Goal: Task Accomplishment & Management: Manage account settings

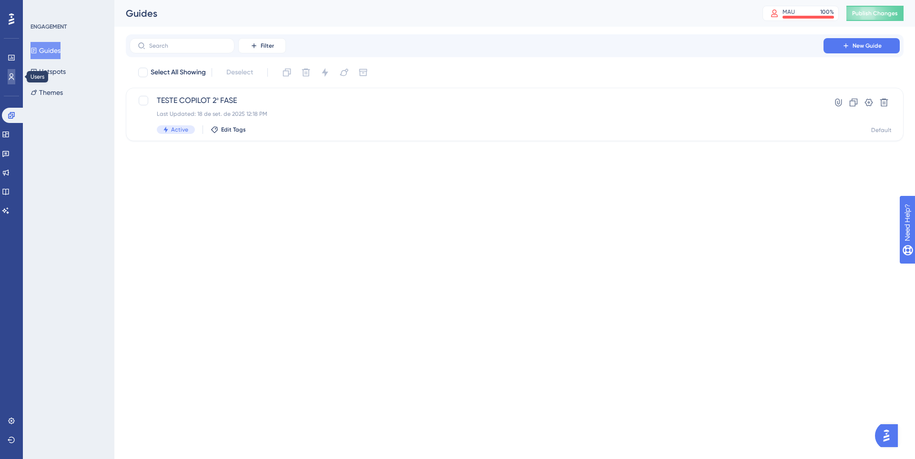
click at [9, 74] on icon at bounding box center [12, 77] width 8 height 8
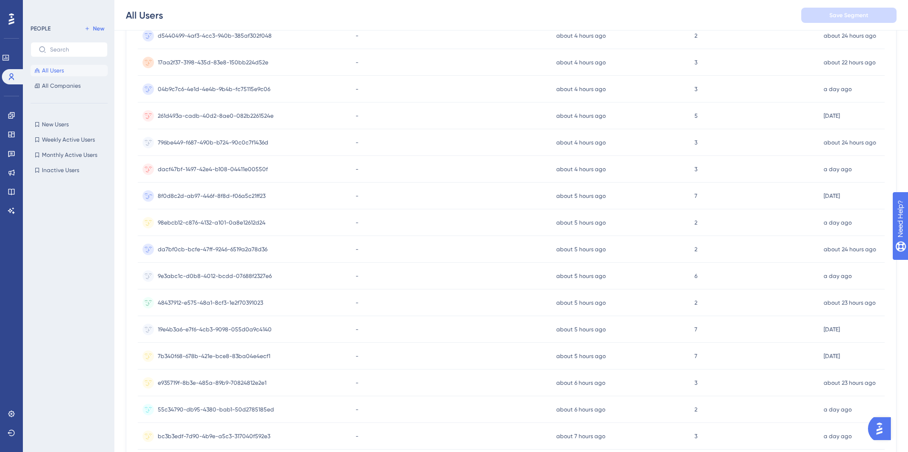
scroll to position [314, 0]
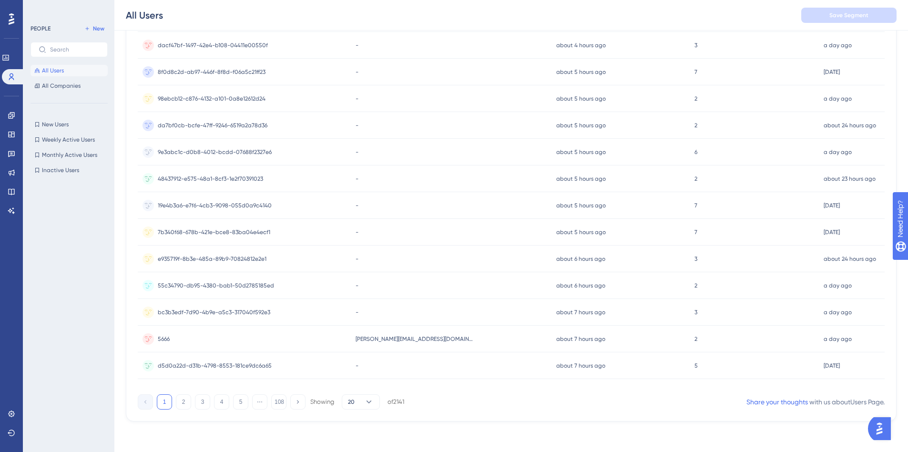
click at [210, 403] on div "1 2 3 4 5 ⋯ 108 Showing 20 of 2141" at bounding box center [271, 401] width 266 height 15
click at [204, 402] on button "3" at bounding box center [202, 401] width 15 height 15
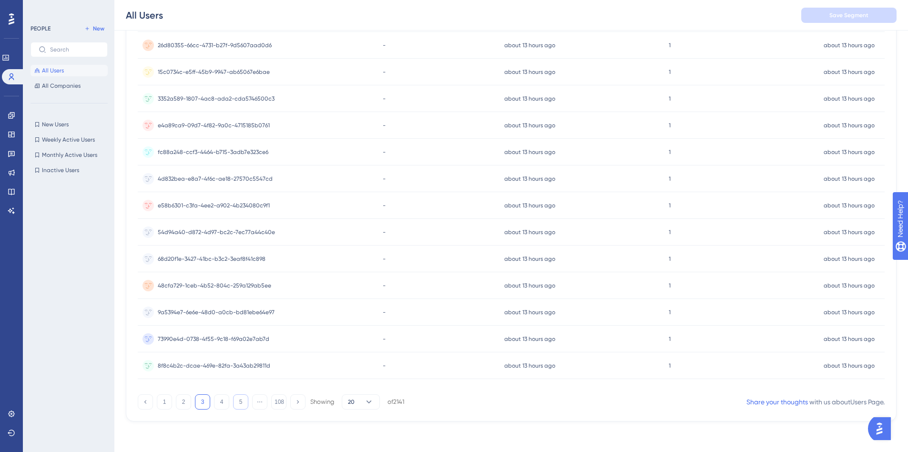
click at [246, 399] on button "5" at bounding box center [240, 401] width 15 height 15
click at [281, 404] on button "108" at bounding box center [278, 401] width 15 height 15
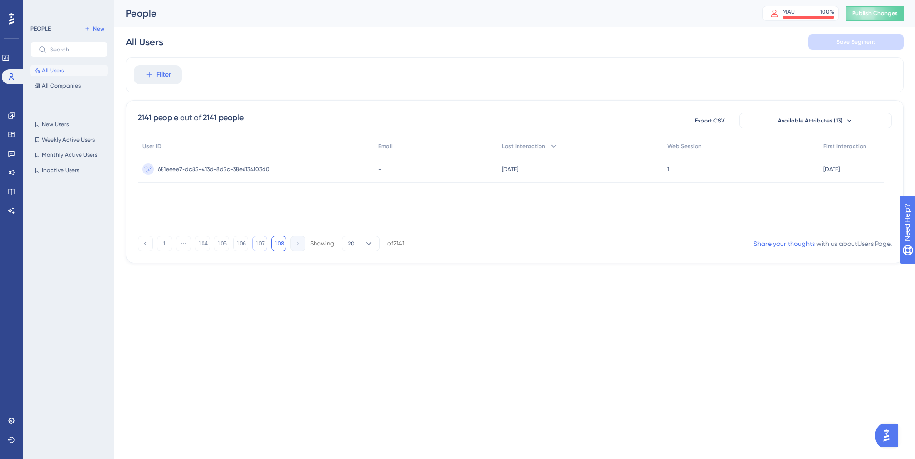
click at [257, 242] on button "107" at bounding box center [259, 243] width 15 height 15
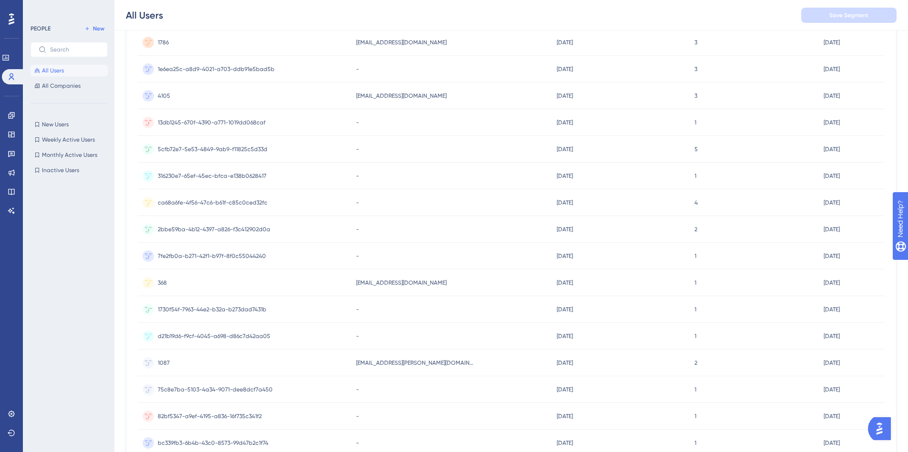
scroll to position [314, 0]
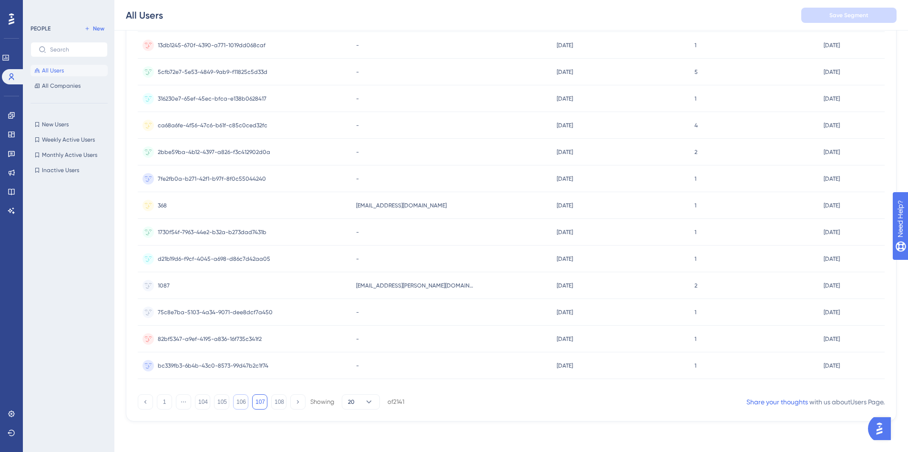
click at [238, 403] on button "106" at bounding box center [240, 401] width 15 height 15
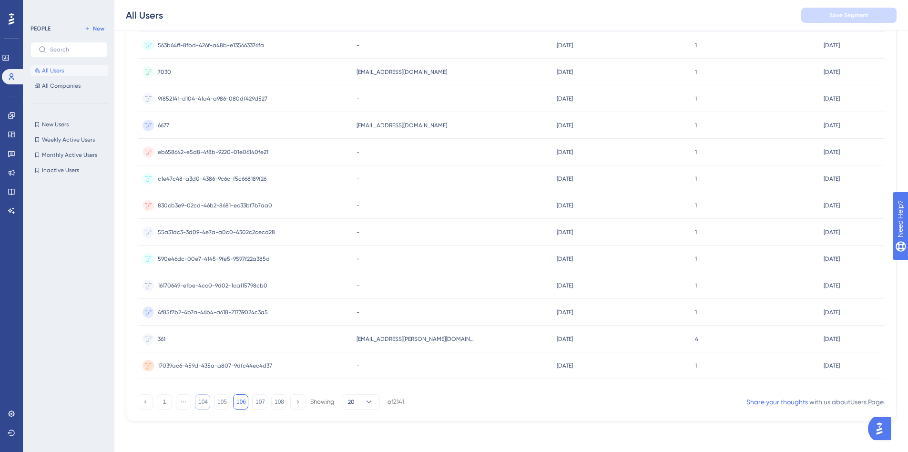
click at [204, 401] on button "104" at bounding box center [202, 401] width 15 height 15
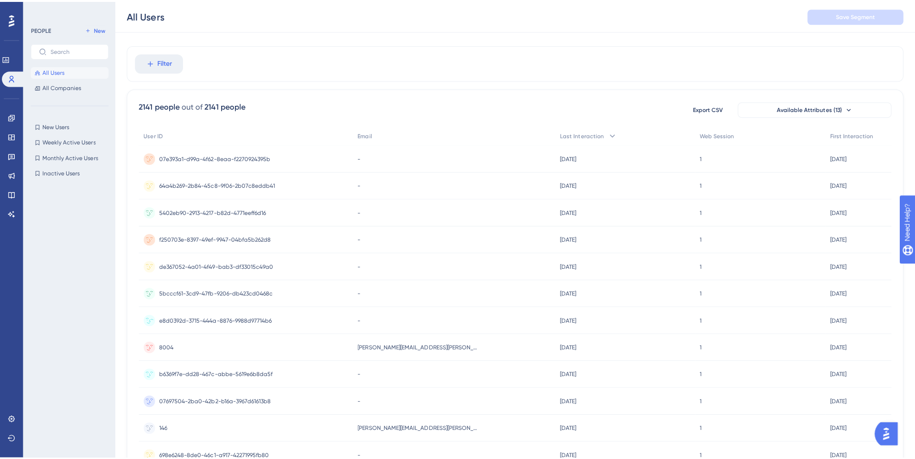
scroll to position [0, 0]
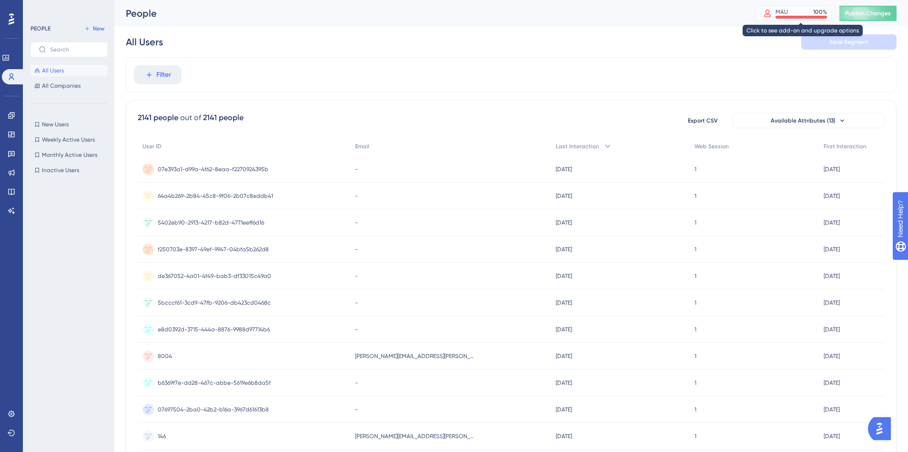
click at [820, 9] on div "100 %" at bounding box center [820, 12] width 14 height 8
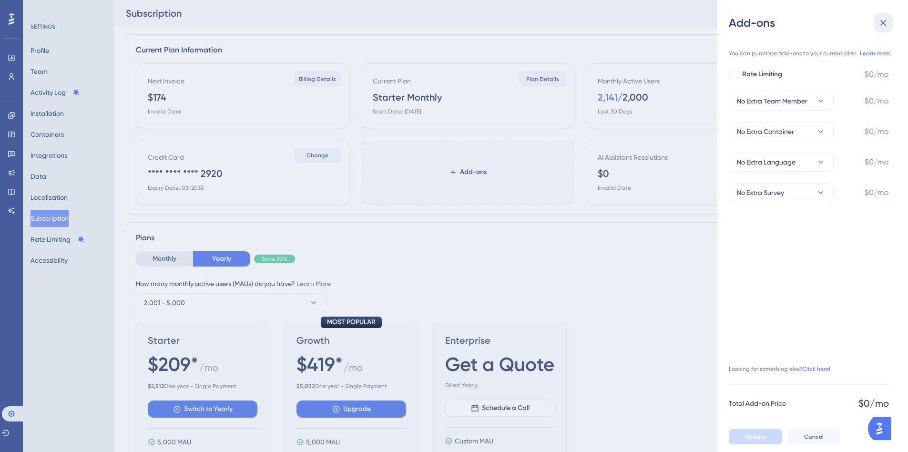
click at [879, 22] on icon at bounding box center [882, 22] width 11 height 11
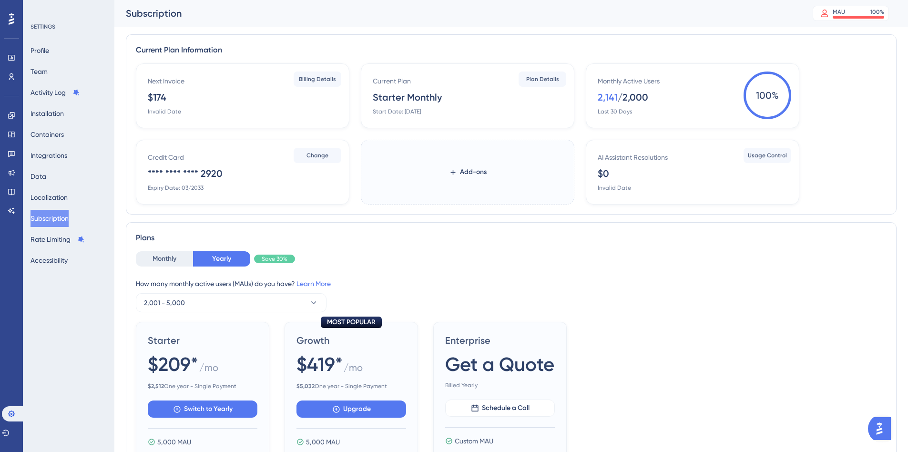
click at [8, 18] on div at bounding box center [11, 18] width 15 height 15
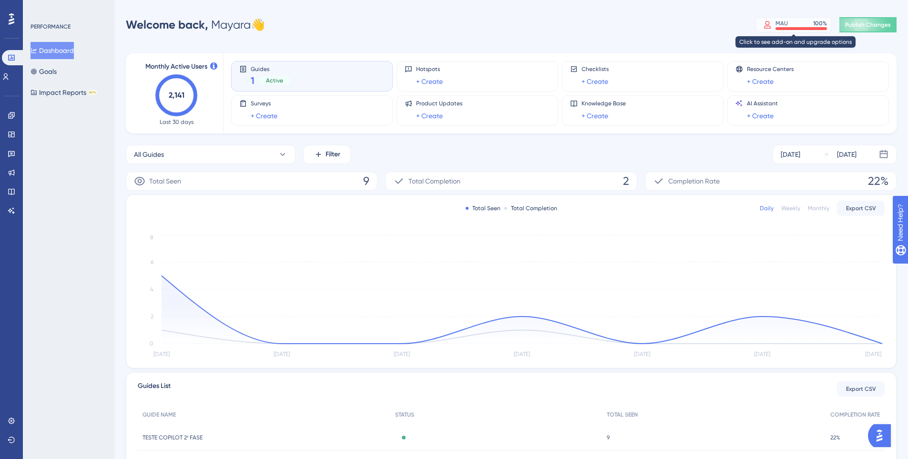
click at [793, 25] on div "MAU 100 %" at bounding box center [800, 24] width 51 height 8
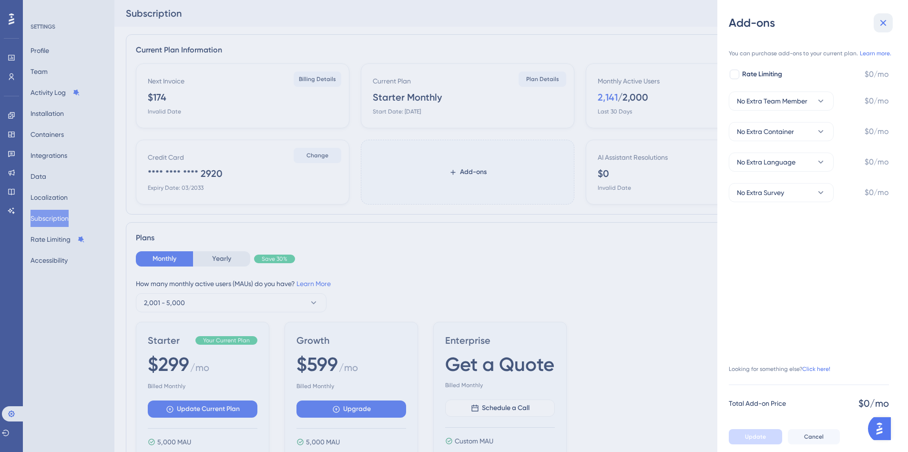
click at [884, 19] on icon at bounding box center [882, 22] width 11 height 11
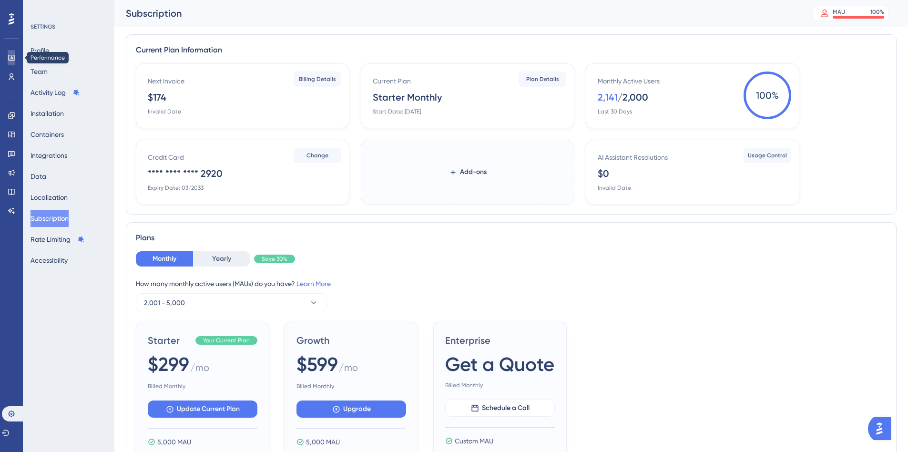
click at [8, 62] on link at bounding box center [12, 57] width 8 height 15
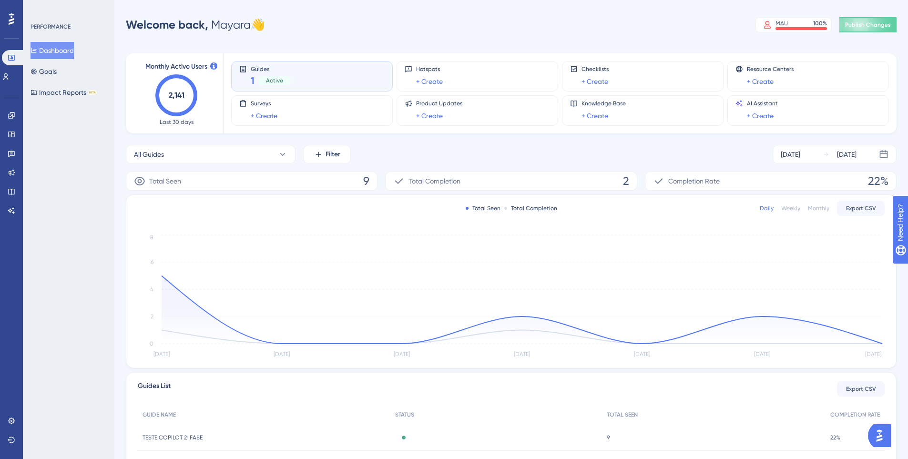
click at [7, 16] on div at bounding box center [11, 18] width 15 height 15
click at [10, 75] on icon at bounding box center [6, 77] width 8 height 8
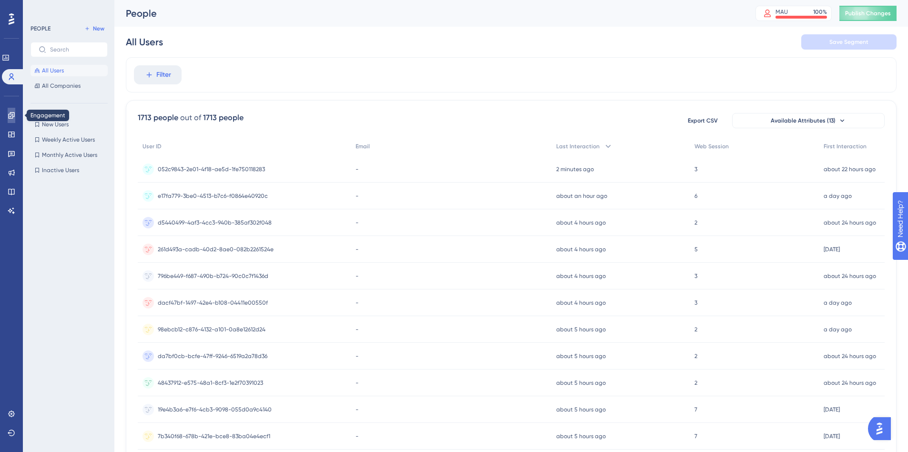
click at [13, 115] on icon at bounding box center [12, 115] width 8 height 8
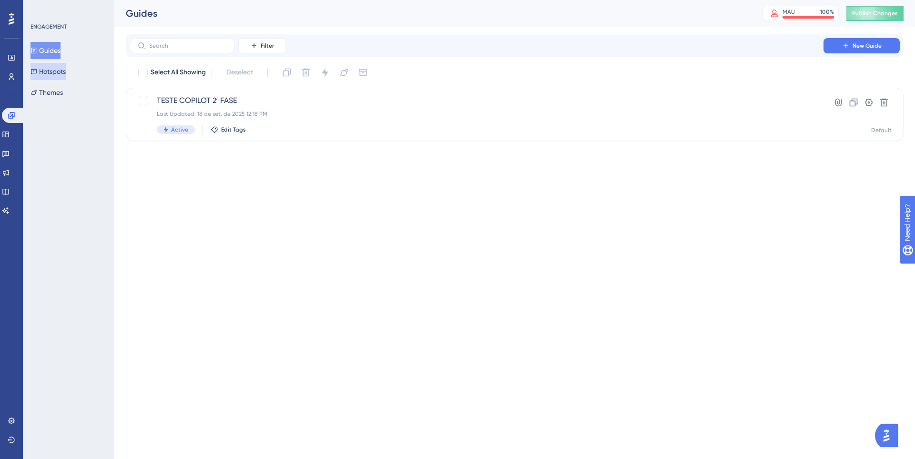
click at [65, 66] on button "Hotspots" at bounding box center [47, 71] width 35 height 17
click at [312, 102] on span "TESTE COPILOT 2ª FASE" at bounding box center [476, 100] width 639 height 11
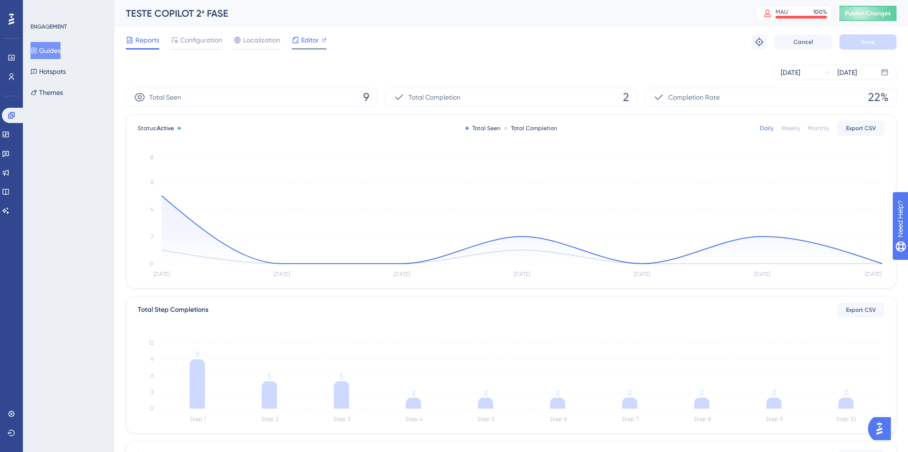
click at [309, 41] on span "Editor" at bounding box center [310, 39] width 18 height 11
click at [190, 45] on span "Configuration" at bounding box center [201, 39] width 42 height 11
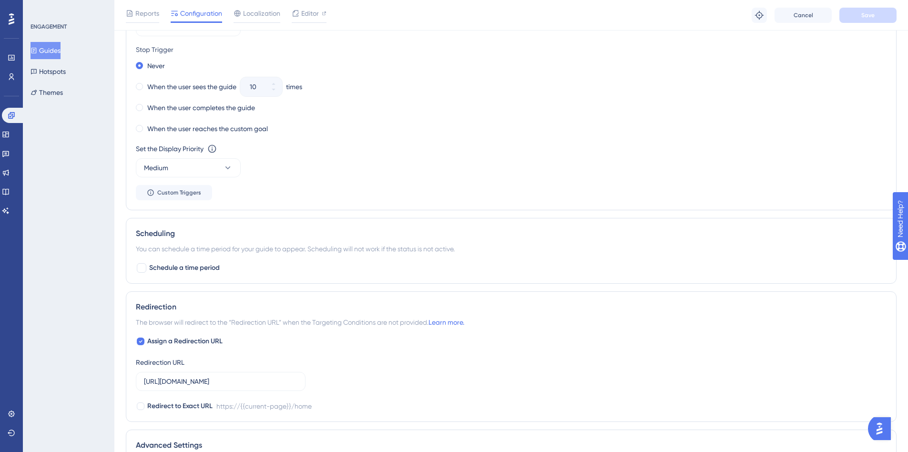
scroll to position [376, 0]
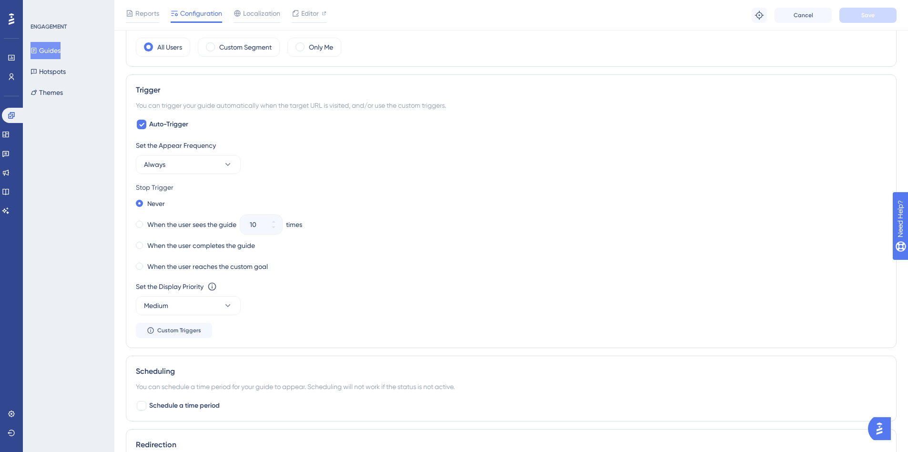
click at [188, 154] on div "Set the Appear Frequency Always" at bounding box center [511, 157] width 750 height 34
click at [184, 164] on button "Always" at bounding box center [188, 164] width 105 height 19
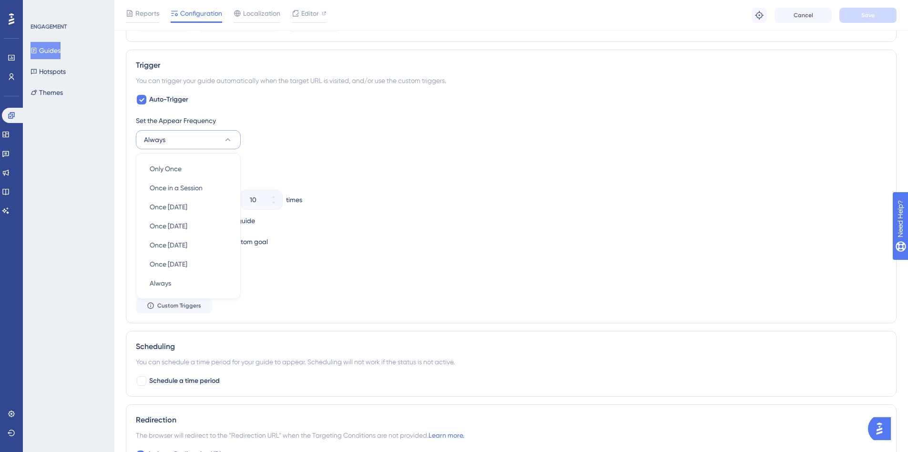
click at [211, 133] on button "Always" at bounding box center [188, 139] width 105 height 19
click at [141, 222] on span at bounding box center [139, 220] width 7 height 7
click at [146, 218] on input "radio" at bounding box center [146, 218] width 0 height 0
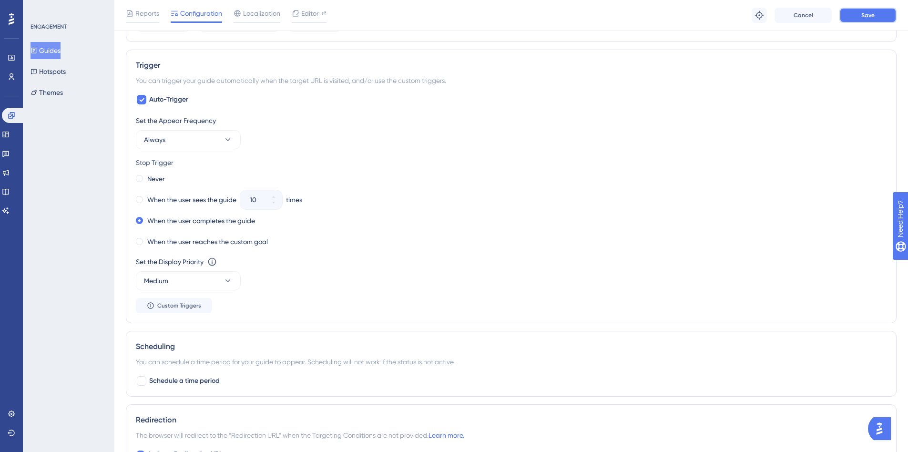
click at [886, 9] on button "Save" at bounding box center [867, 15] width 57 height 15
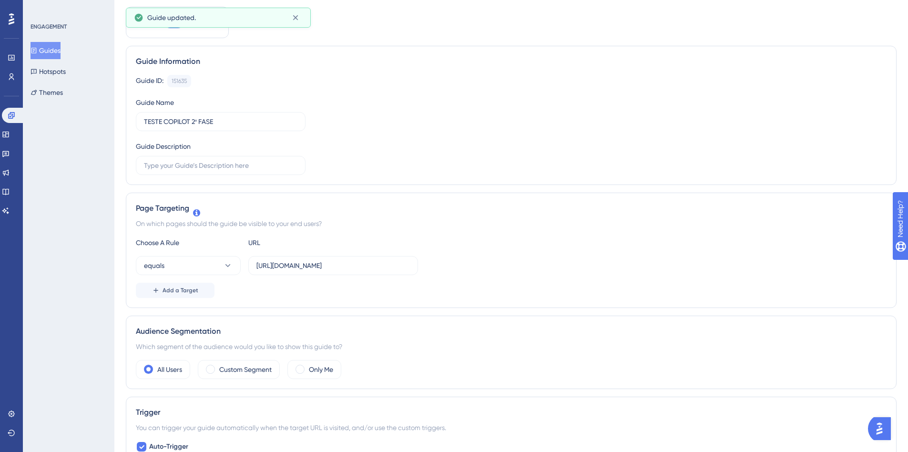
scroll to position [0, 0]
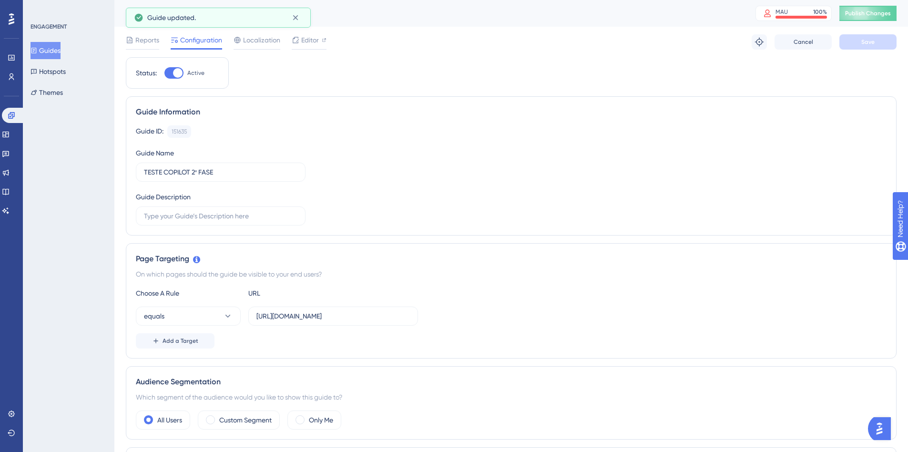
click at [896, 5] on div "TESTE COPILOT 2ª FASE MAU 100 % Click to see add-on and upgrade options Publish…" at bounding box center [510, 13] width 793 height 27
click at [887, 13] on span "Publish Changes" at bounding box center [868, 14] width 46 height 8
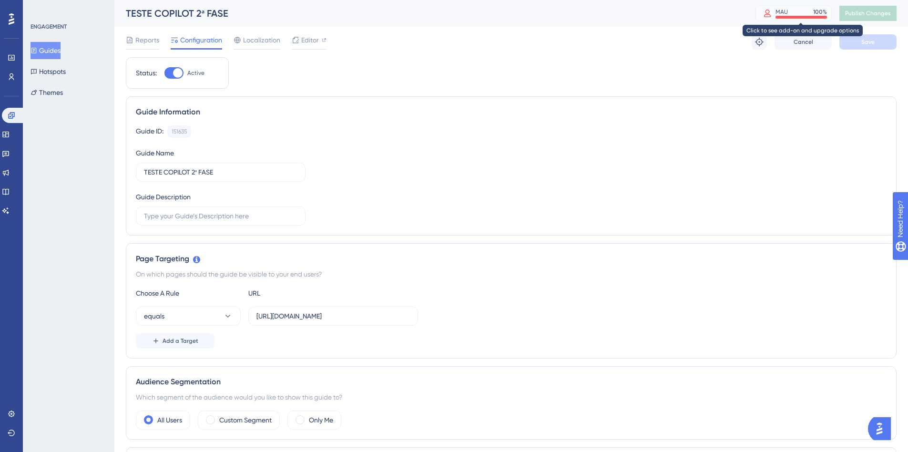
click at [798, 13] on div "MAU 100 %" at bounding box center [800, 12] width 51 height 8
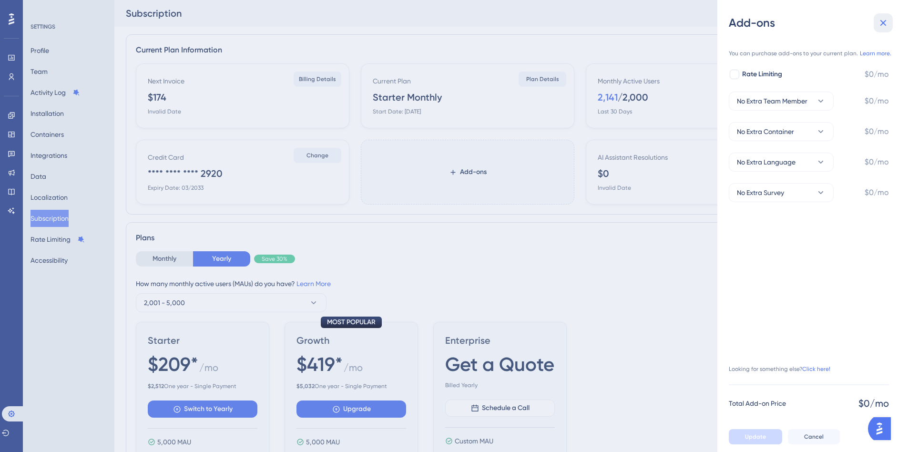
click at [879, 24] on icon at bounding box center [882, 22] width 11 height 11
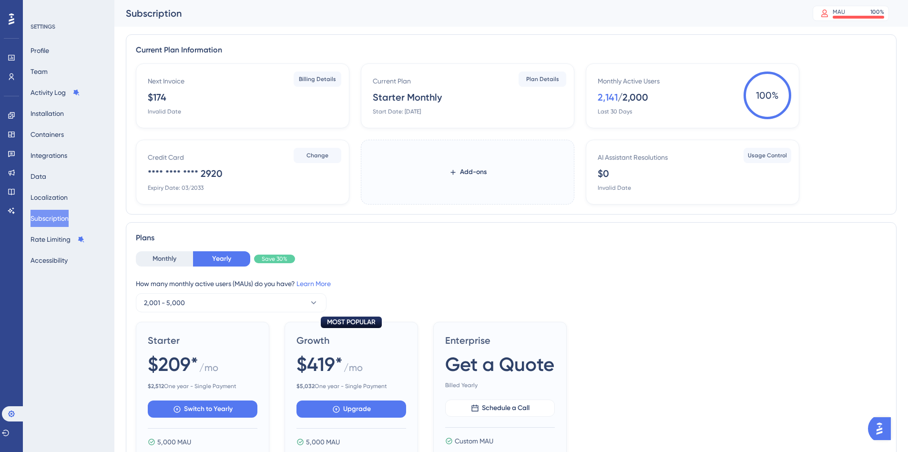
click at [639, 93] on div "/ 2,000" at bounding box center [632, 97] width 30 height 13
click at [244, 305] on button "2,001 - 5,000" at bounding box center [231, 302] width 191 height 19
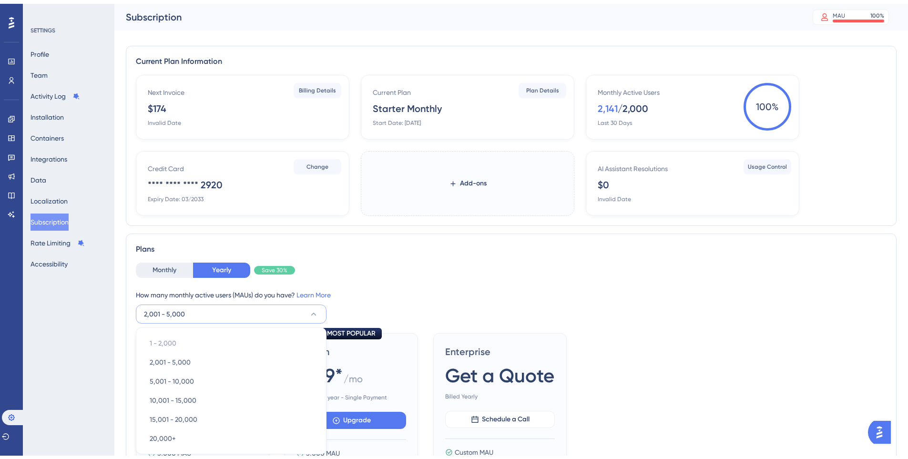
scroll to position [153, 0]
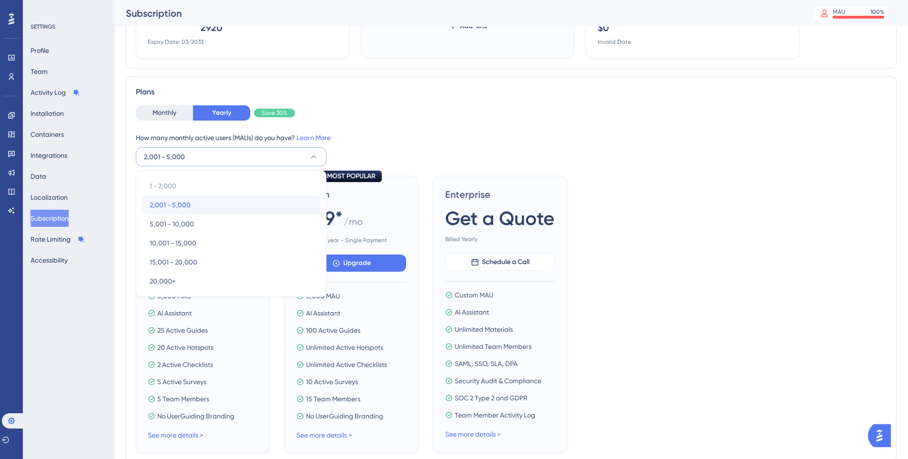
click at [196, 201] on div "2,001 - 5,000 2,001 - 5,000" at bounding box center [231, 204] width 163 height 19
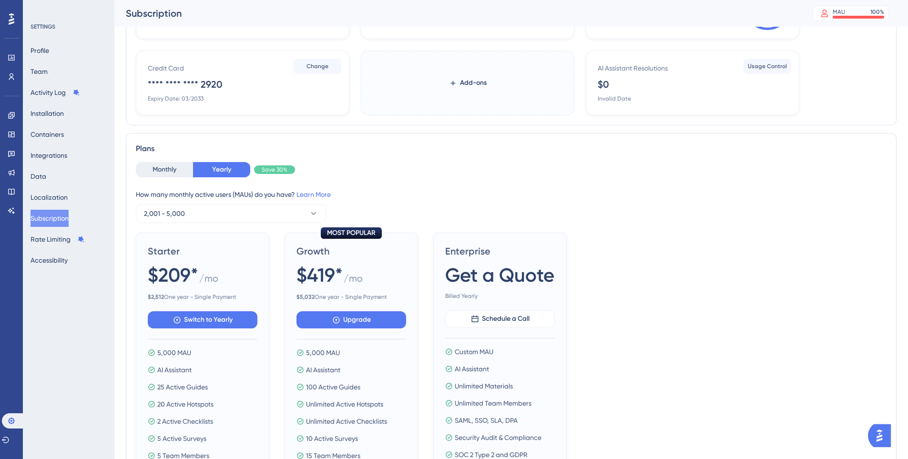
scroll to position [0, 0]
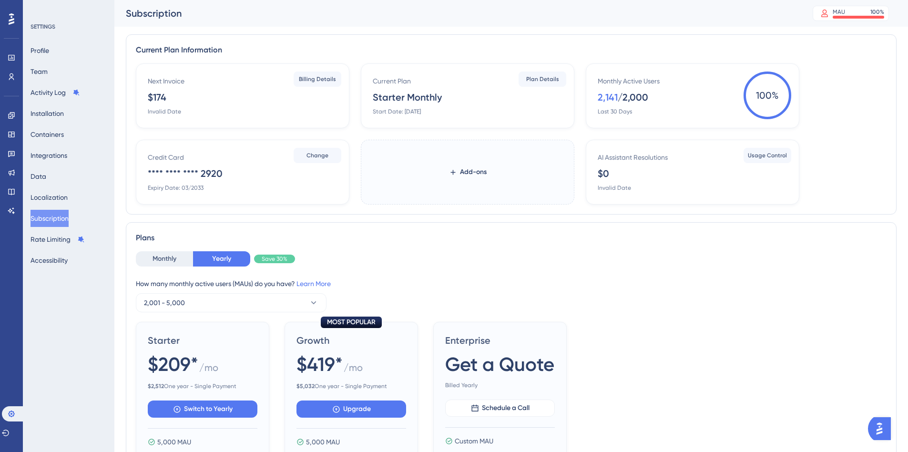
click at [12, 23] on icon at bounding box center [12, 18] width 6 height 11
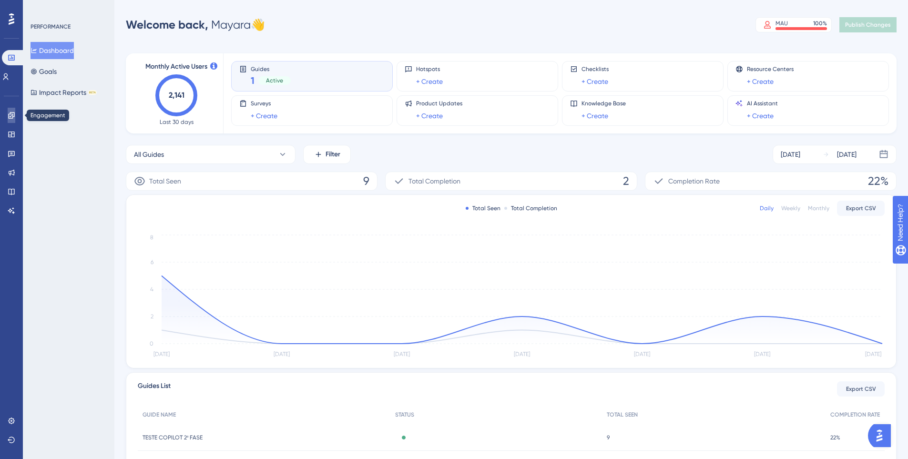
click at [13, 121] on link at bounding box center [12, 115] width 8 height 15
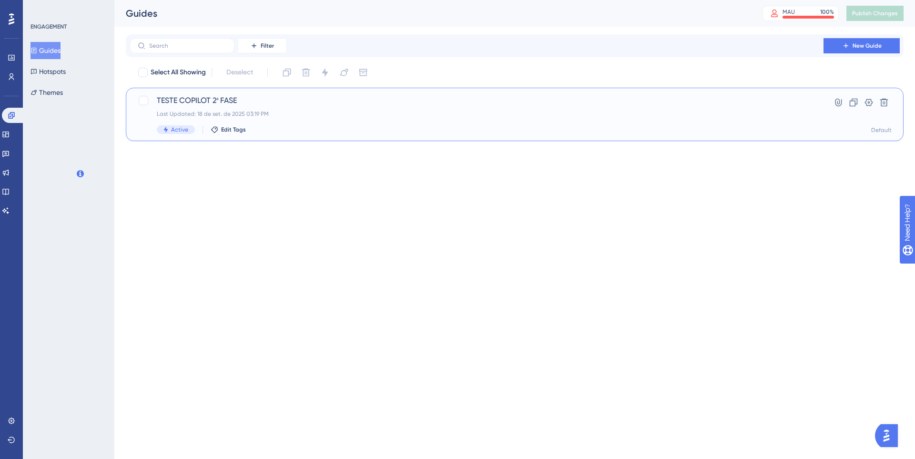
click at [218, 111] on div "Last Updated: 18 de set. de 2025 03:19 PM" at bounding box center [476, 114] width 639 height 8
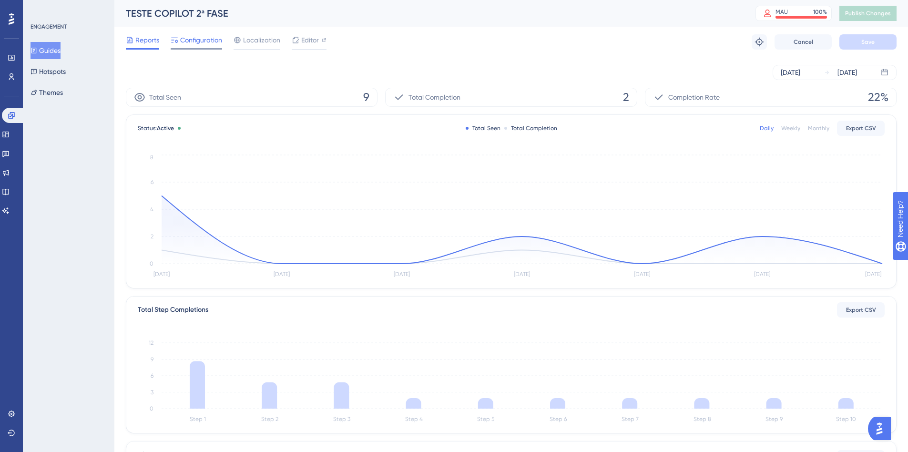
click at [196, 45] on span "Configuration" at bounding box center [201, 39] width 42 height 11
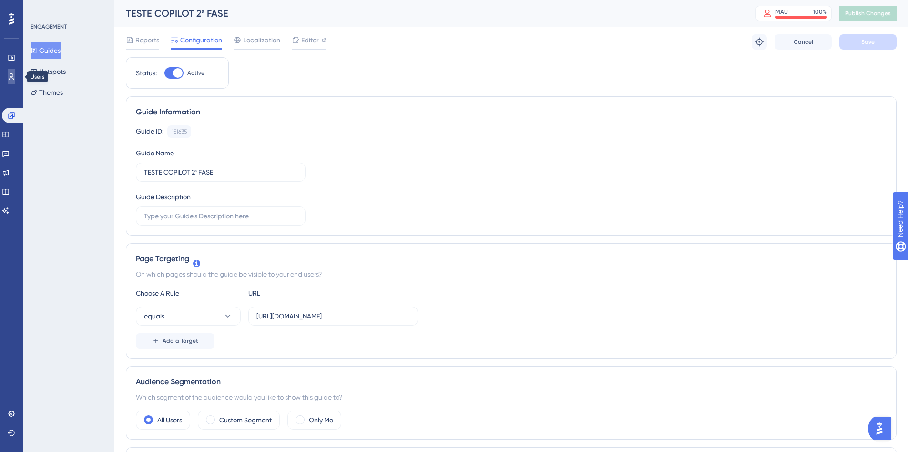
click at [8, 73] on icon at bounding box center [12, 77] width 8 height 8
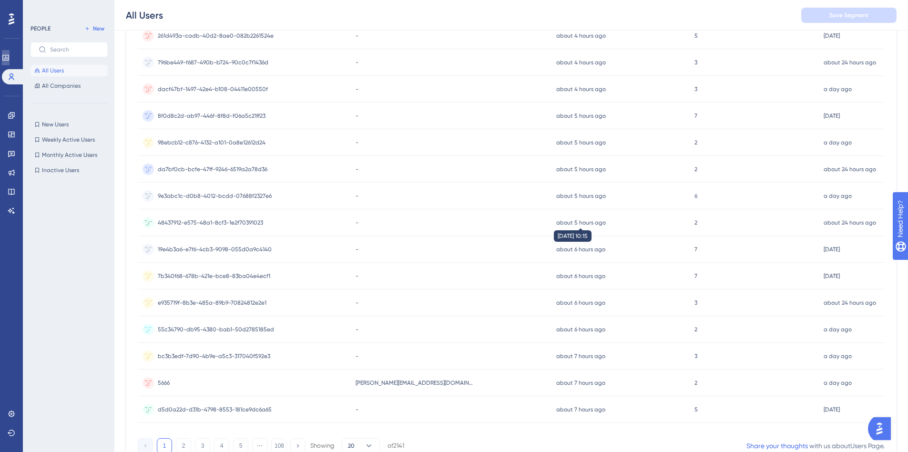
scroll to position [314, 0]
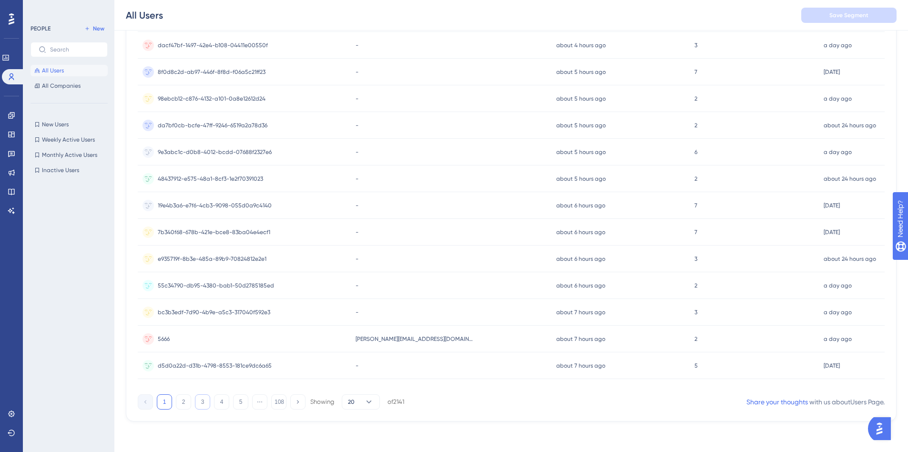
click at [202, 402] on button "3" at bounding box center [202, 401] width 15 height 15
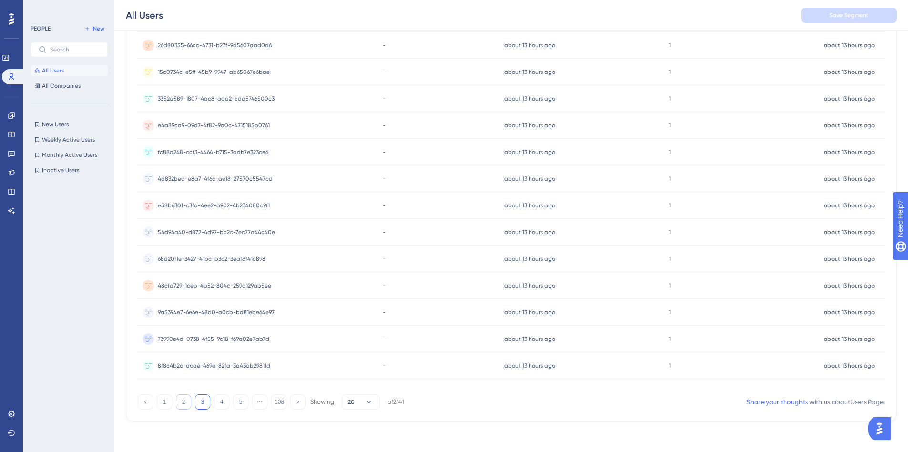
click at [182, 405] on button "2" at bounding box center [183, 401] width 15 height 15
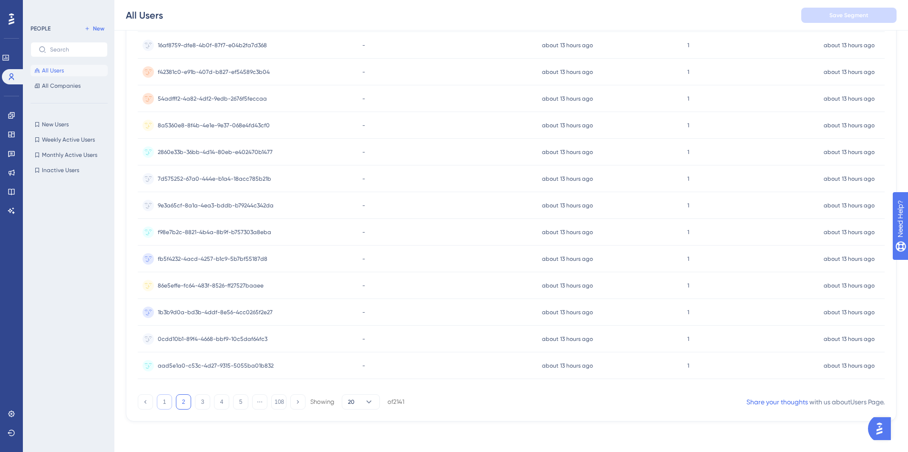
click at [172, 404] on button "1" at bounding box center [164, 401] width 15 height 15
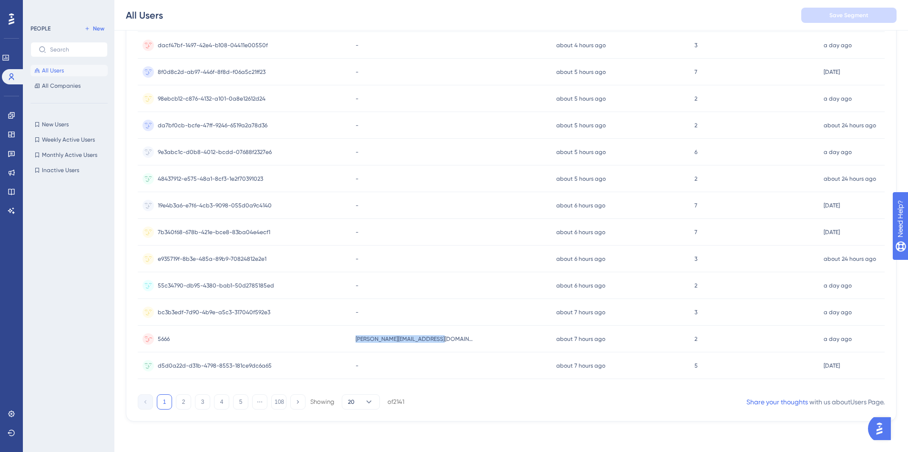
drag, startPoint x: 451, startPoint y: 338, endPoint x: 353, endPoint y: 335, distance: 98.2
click at [0, 0] on div "5666 5666 jeronimo.toneloto@ype.ind.br jeronimo.toneloto@ype.ind.br about 7 hou…" at bounding box center [0, 0] width 0 height 0
copy div "5666 jeronimo.toneloto@ype.ind.br"
click at [189, 402] on button "2" at bounding box center [183, 401] width 15 height 15
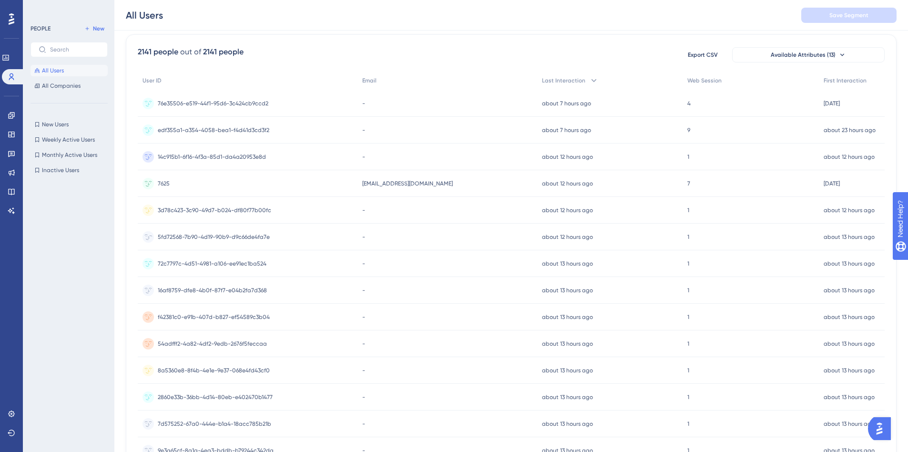
scroll to position [0, 0]
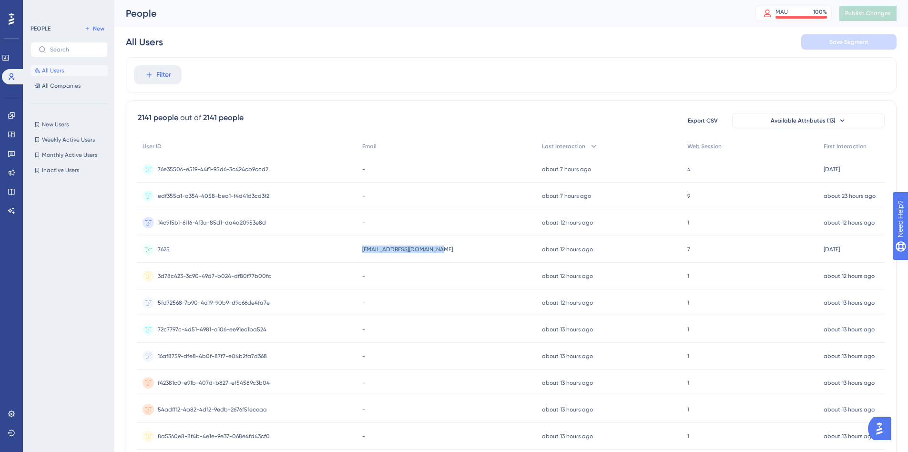
drag, startPoint x: 461, startPoint y: 247, endPoint x: 347, endPoint y: 247, distance: 113.9
click at [0, 0] on div "7625 7625 leadatual01@btblue.com.br leadatual01@btblue.com.br about 12 hours ag…" at bounding box center [0, 0] width 0 height 0
copy div "7625 leadatual01@btblue.com.br"
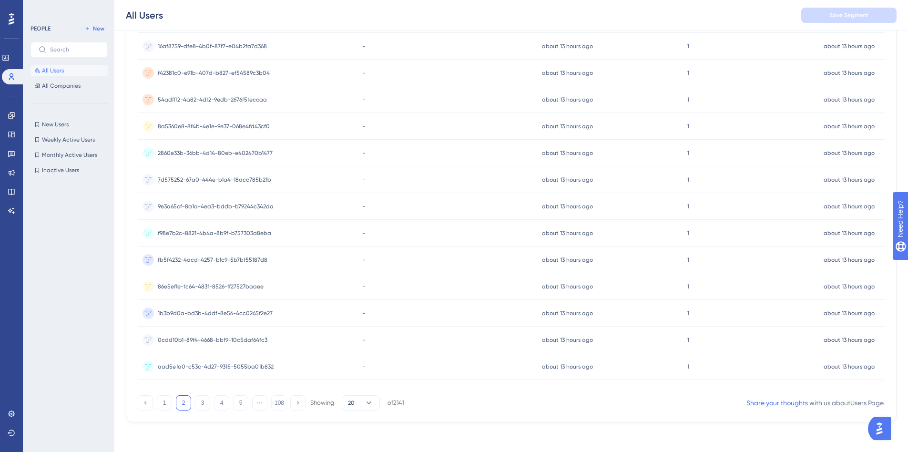
scroll to position [314, 0]
click at [207, 400] on button "3" at bounding box center [202, 401] width 15 height 15
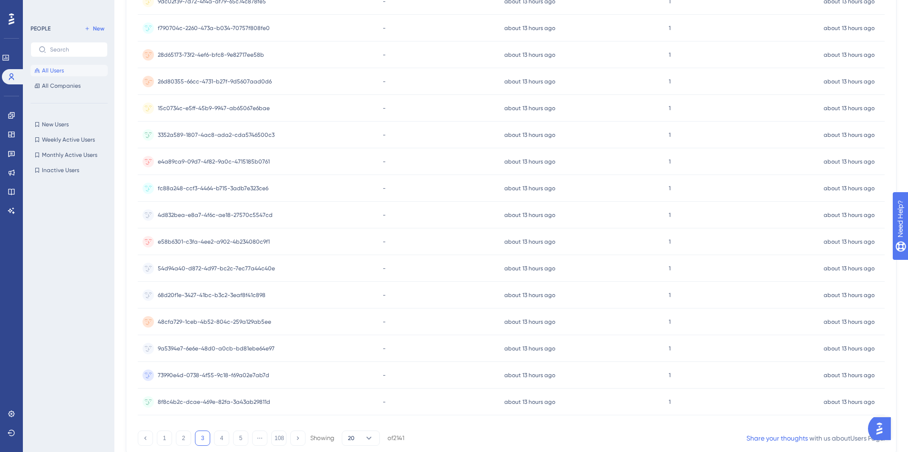
scroll to position [286, 0]
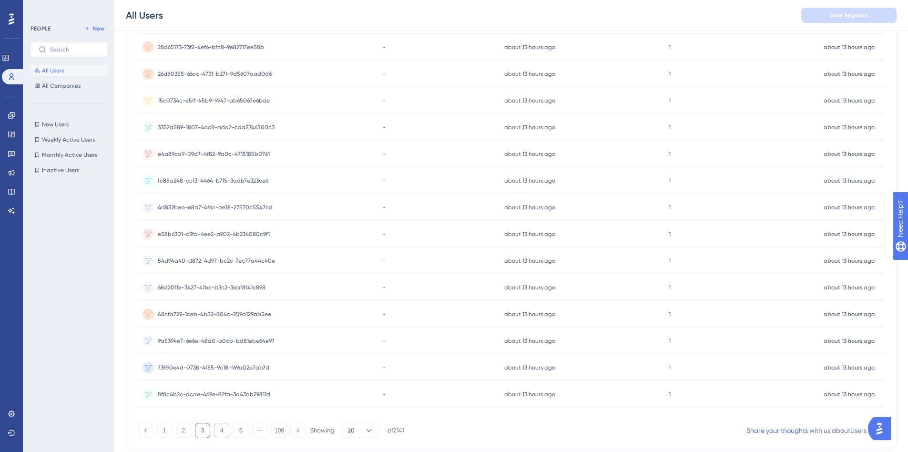
click at [222, 433] on button "4" at bounding box center [221, 430] width 15 height 15
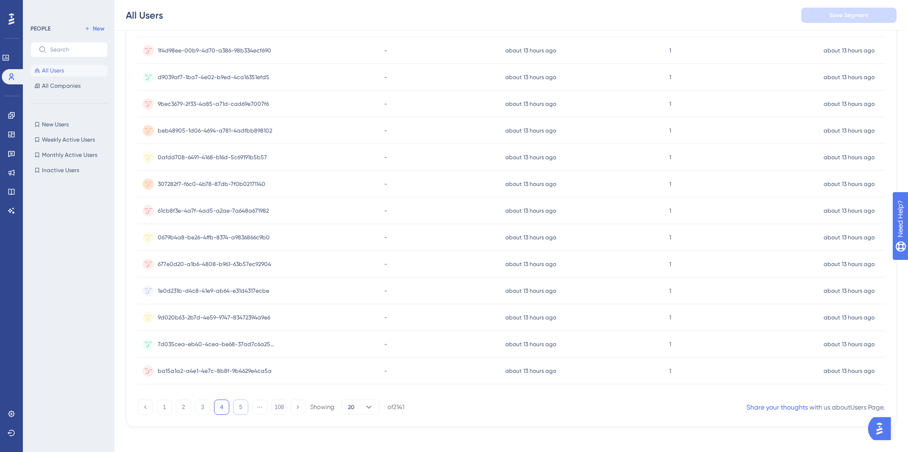
scroll to position [314, 0]
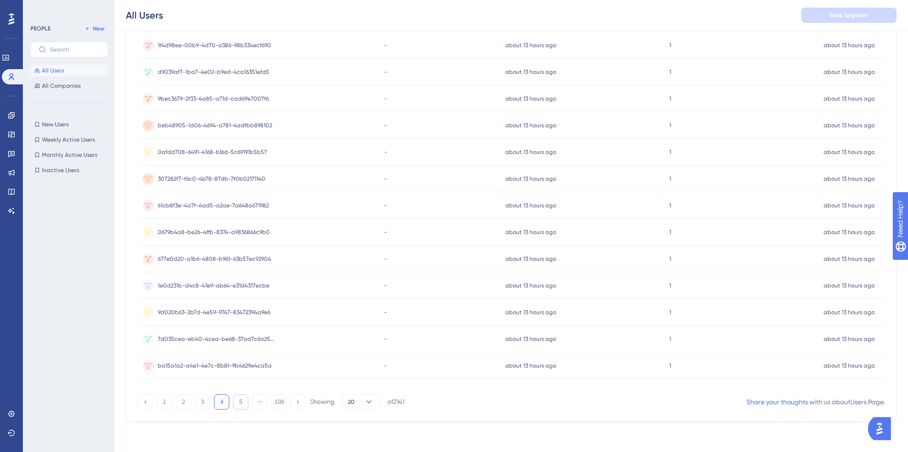
click at [236, 398] on button "5" at bounding box center [240, 401] width 15 height 15
click at [241, 405] on button "6" at bounding box center [240, 401] width 15 height 15
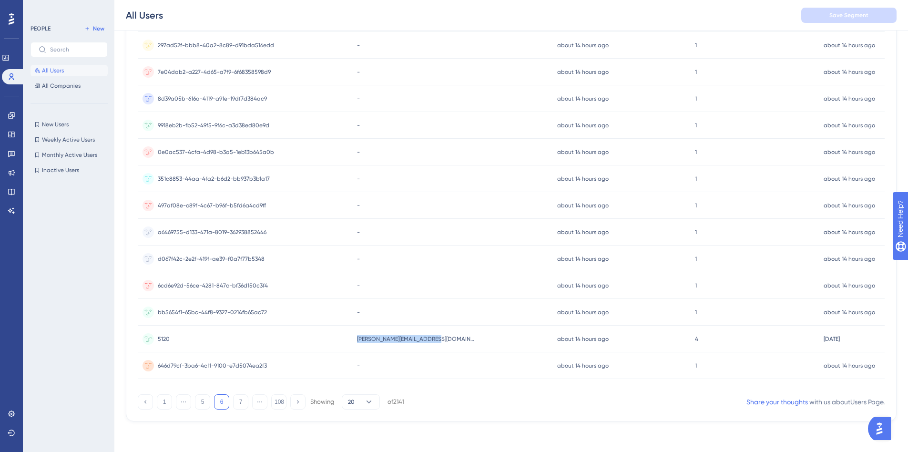
drag, startPoint x: 372, startPoint y: 337, endPoint x: 337, endPoint y: 337, distance: 34.3
click at [0, 0] on div "5120 5120 igor@otonirodrigues.adv.br igor@otonirodrigues.adv.br about 14 hours …" at bounding box center [0, 0] width 0 height 0
copy div "5120 igor@otonirodrigues.adv.br"
click at [239, 404] on button "7" at bounding box center [240, 401] width 15 height 15
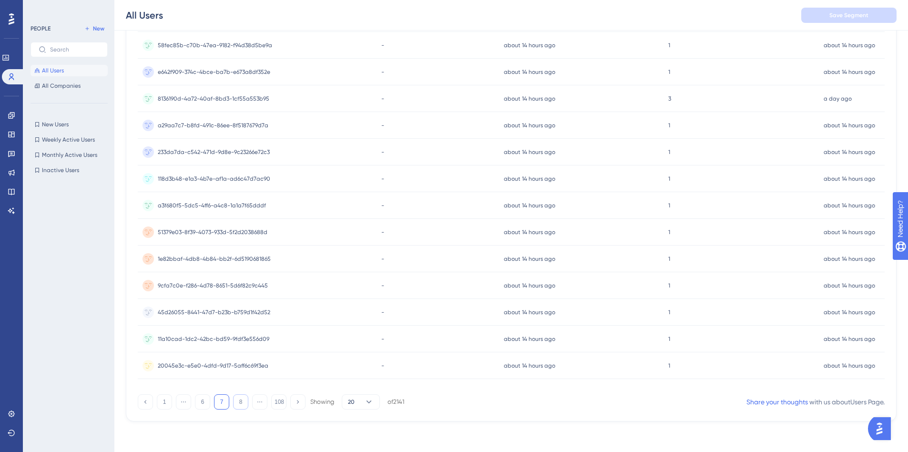
click at [241, 399] on button "8" at bounding box center [240, 401] width 15 height 15
click at [237, 400] on button "9" at bounding box center [240, 401] width 15 height 15
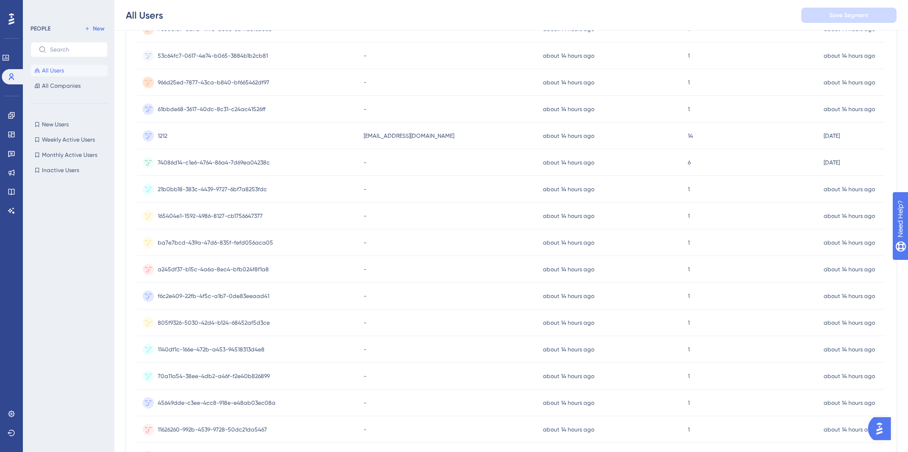
scroll to position [124, 0]
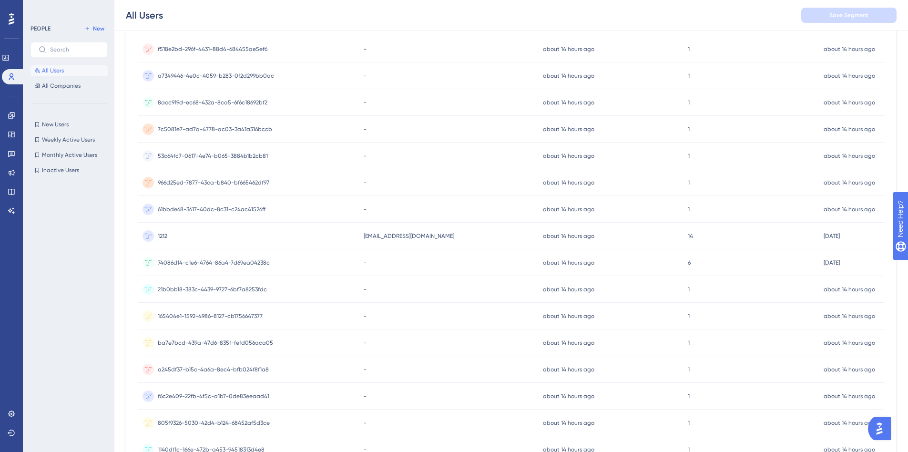
drag, startPoint x: 468, startPoint y: 232, endPoint x: 349, endPoint y: 235, distance: 119.6
click at [0, 0] on div "1212 1212 equipetrabalhista@viseu.com.br equipetrabalhista@viseu.com.br about 1…" at bounding box center [0, 0] width 0 height 0
copy div "1212 equipetrabalhista@viseu.com.br"
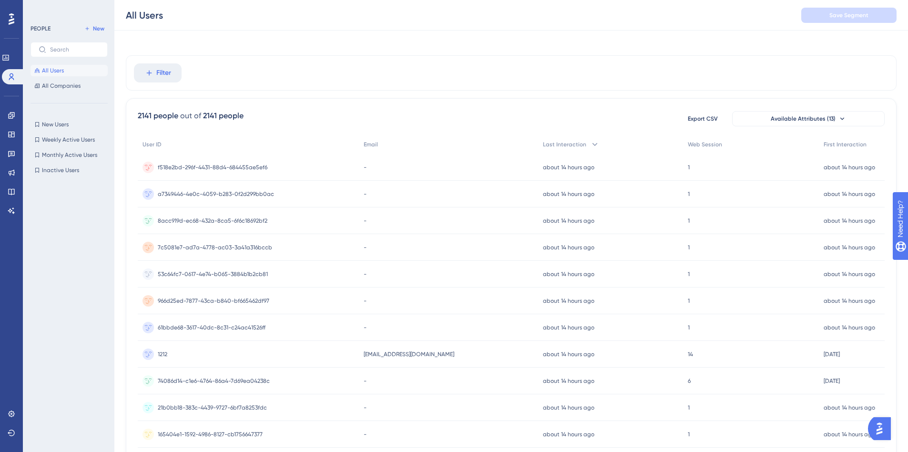
scroll to position [0, 0]
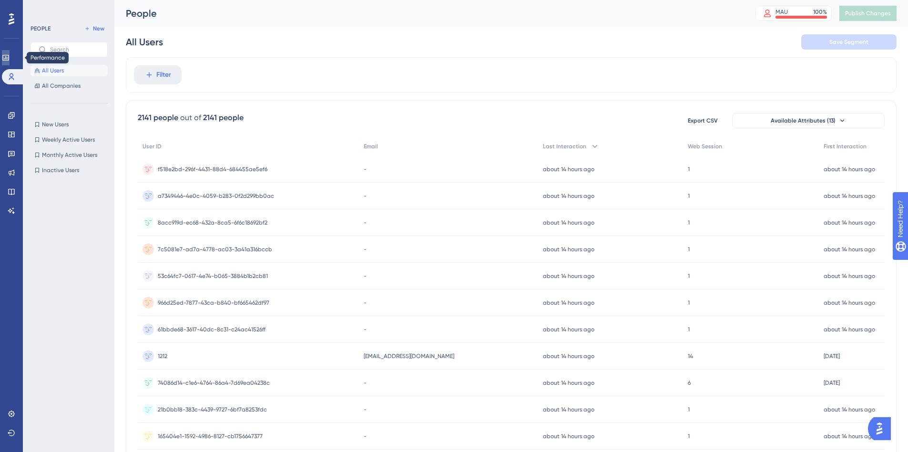
click at [10, 58] on icon at bounding box center [6, 58] width 8 height 8
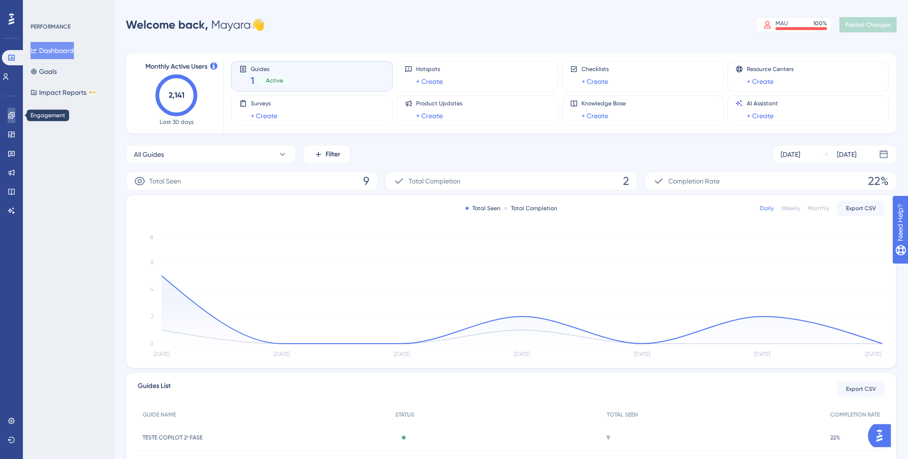
click at [14, 119] on icon at bounding box center [12, 115] width 8 height 8
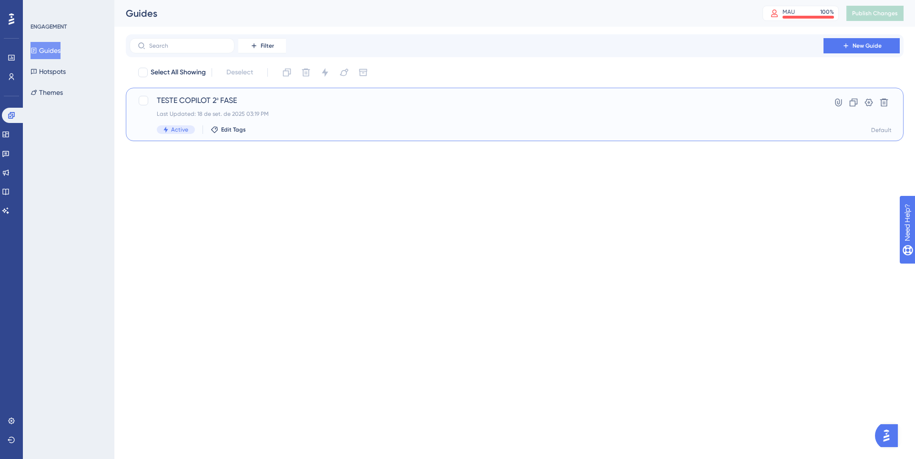
click at [358, 108] on div "TESTE COPILOT 2ª FASE Last Updated: 18 de set. de 2025 03:19 PM Active Edit Tags" at bounding box center [476, 114] width 639 height 39
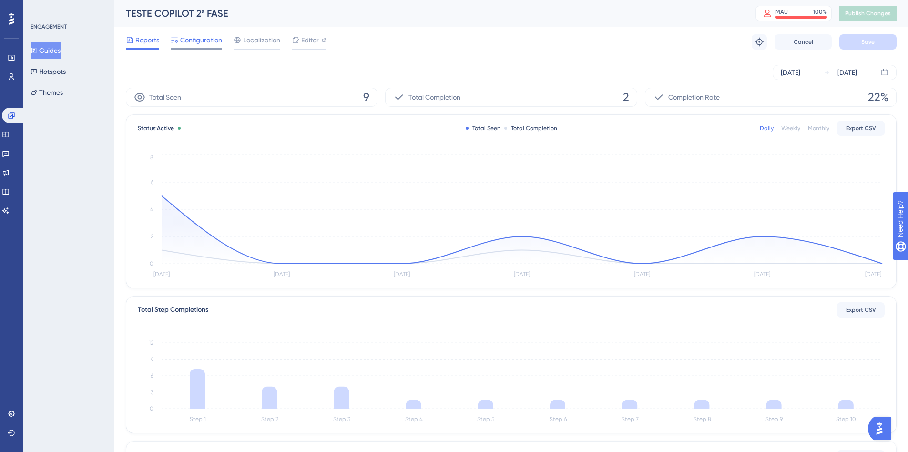
click at [197, 43] on span "Configuration" at bounding box center [201, 39] width 42 height 11
